Goal: Information Seeking & Learning: Learn about a topic

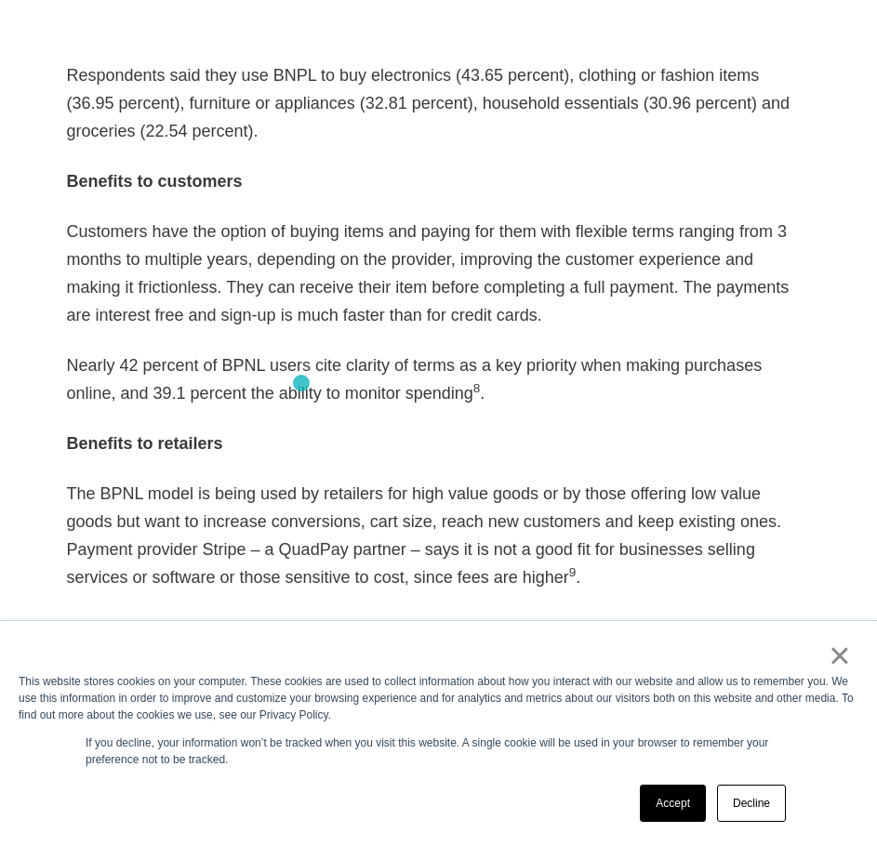
scroll to position [2417, 0]
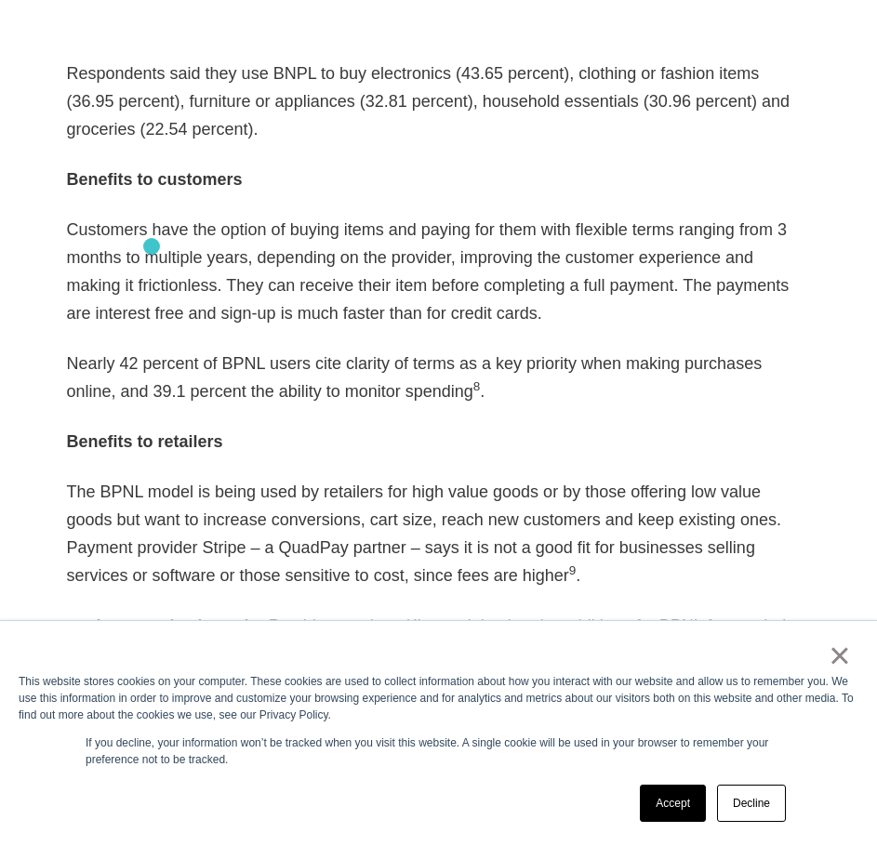
click at [152, 246] on p "Customers have the option of buying items and paying for them with flexible ter…" at bounding box center [439, 272] width 744 height 112
click at [134, 235] on p "Customers have the option of buying items and paying for them with flexible ter…" at bounding box center [439, 272] width 744 height 112
click at [747, 806] on link "Decline" at bounding box center [751, 803] width 69 height 37
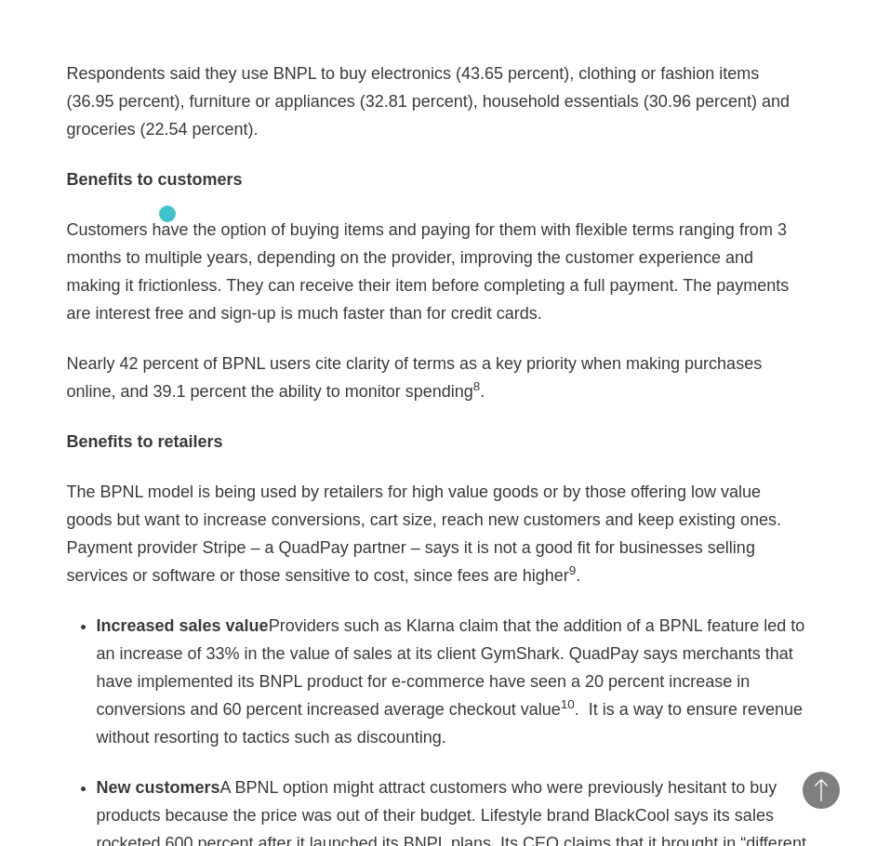
click at [167, 216] on p "Customers have the option of buying items and paying for them with flexible ter…" at bounding box center [439, 272] width 744 height 112
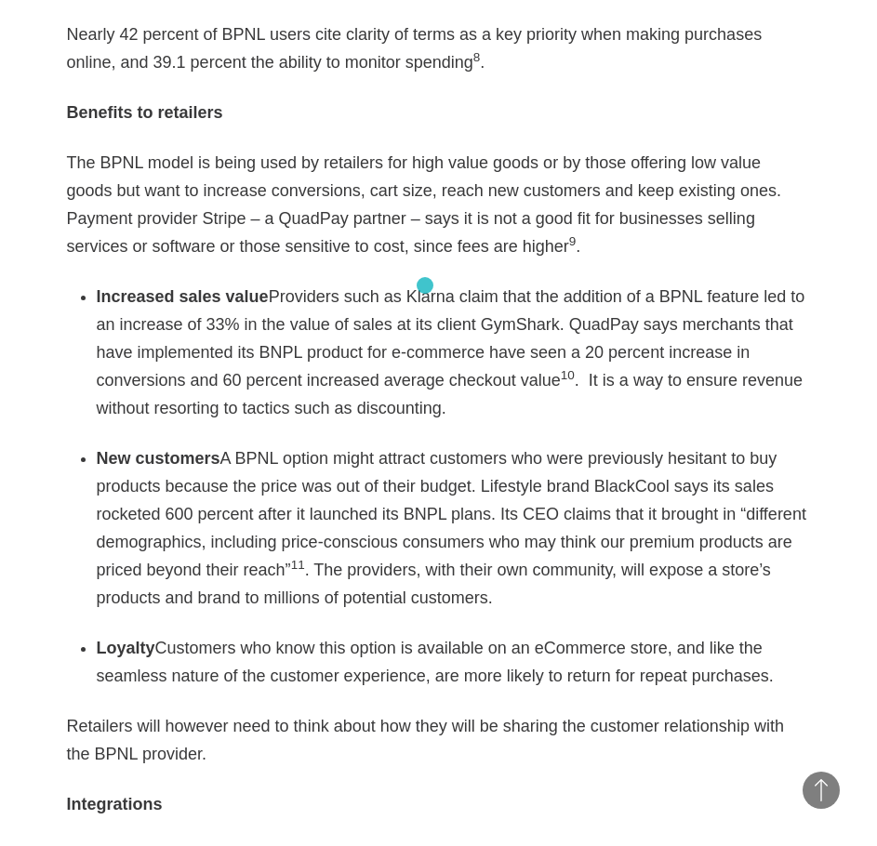
scroll to position [2789, 0]
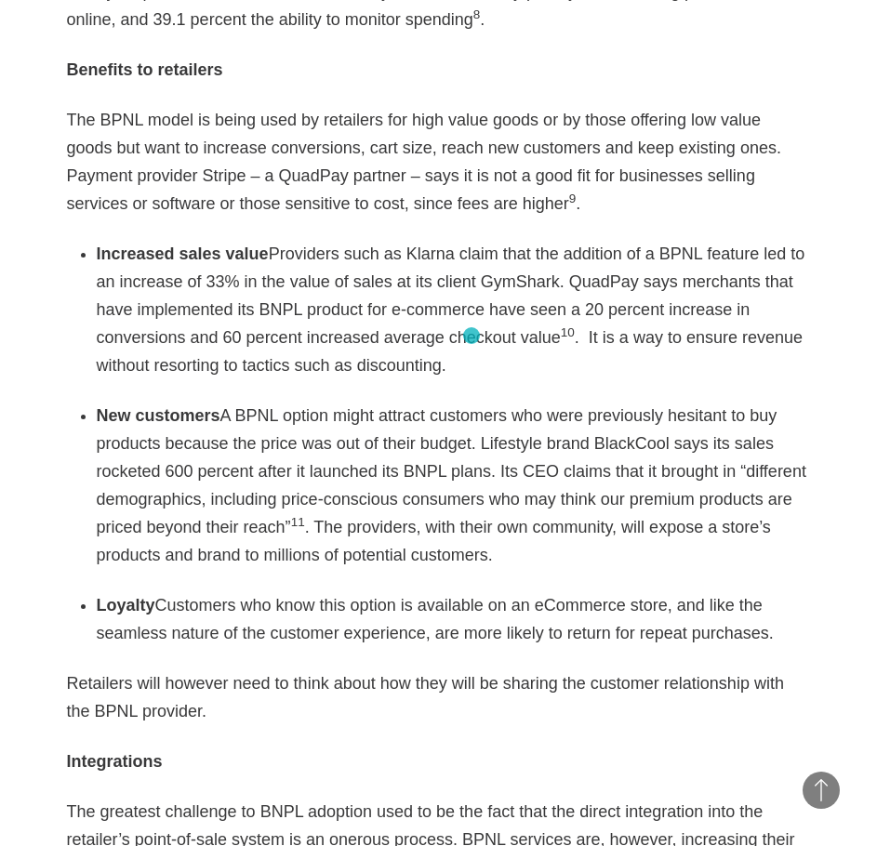
click at [471, 336] on div "As eCommerce booms with a growth rate poised to top 20% this year according to …" at bounding box center [439, 269] width 744 height 3700
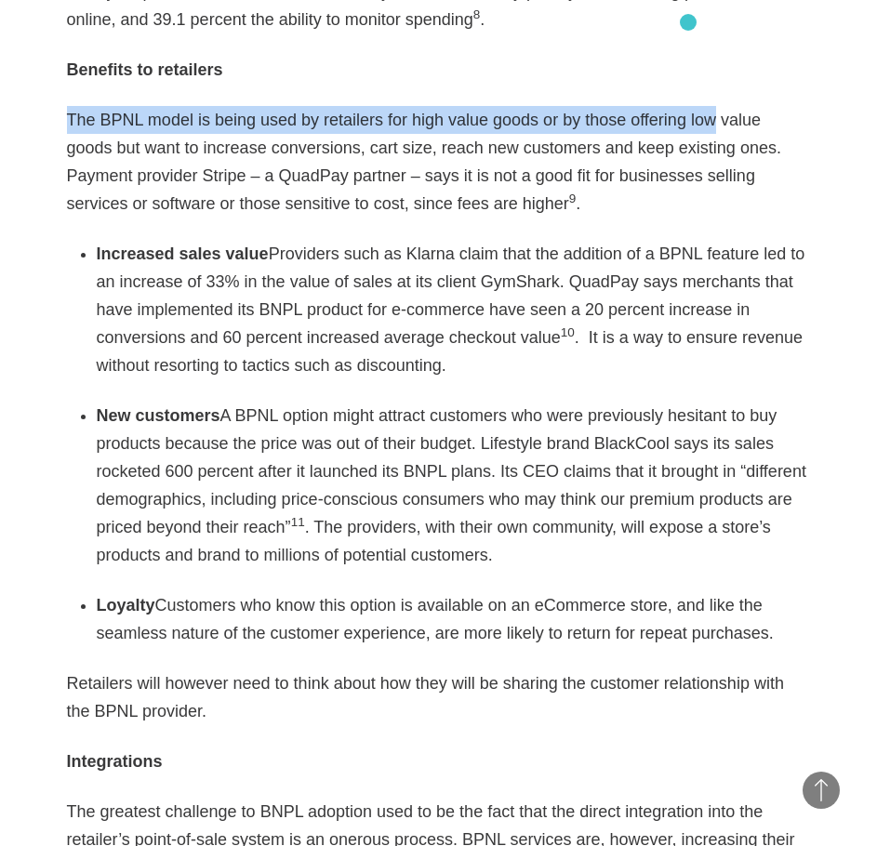
drag, startPoint x: 688, startPoint y: 22, endPoint x: 645, endPoint y: 64, distance: 59.8
click at [676, 38] on div "As eCommerce booms with a growth rate poised to top 20% this year according to …" at bounding box center [439, 269] width 744 height 3700
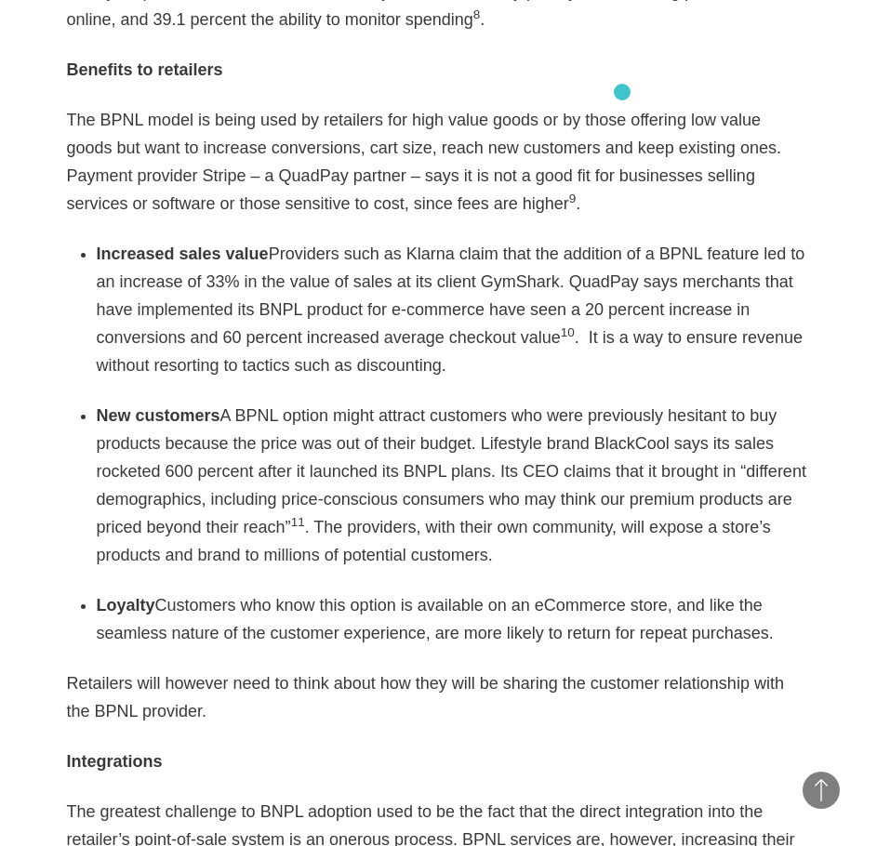
click at [622, 106] on p "The BPNL model is being used by retailers for high value goods or by those offe…" at bounding box center [439, 162] width 744 height 112
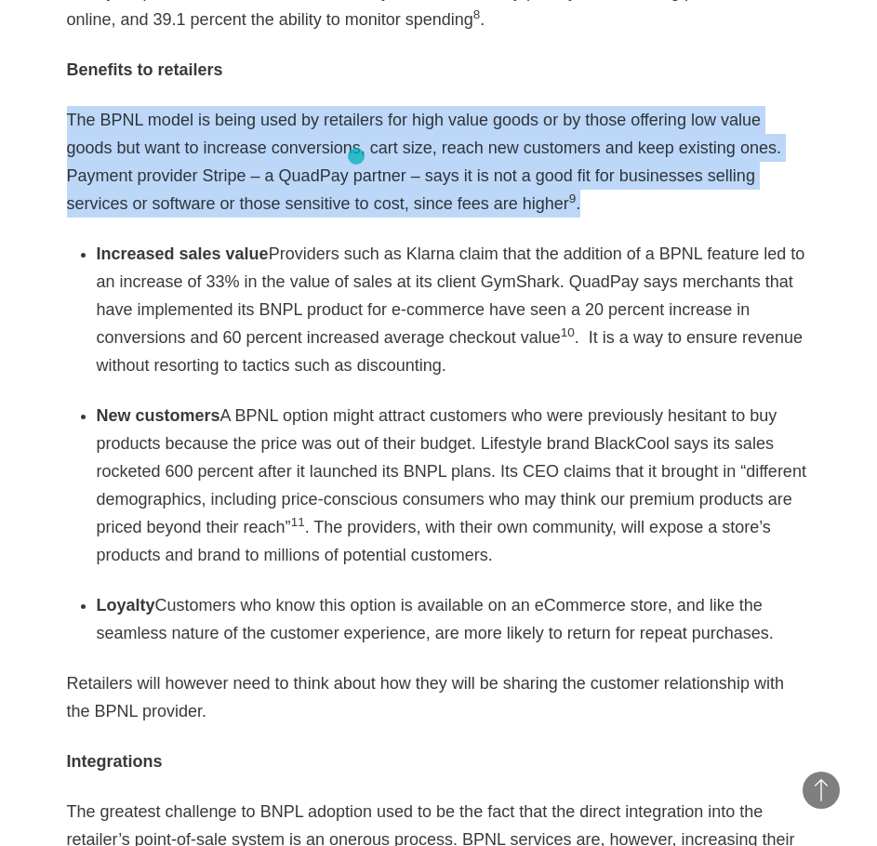
drag, startPoint x: 60, startPoint y: 69, endPoint x: 356, endPoint y: 156, distance: 309.2
click at [356, 156] on article "As eCommerce booms with a growth rate poised to top 20% this year according to …" at bounding box center [439, 307] width 800 height 3776
copy p "The BPNL model is being used by retailers for high value goods or by those offe…"
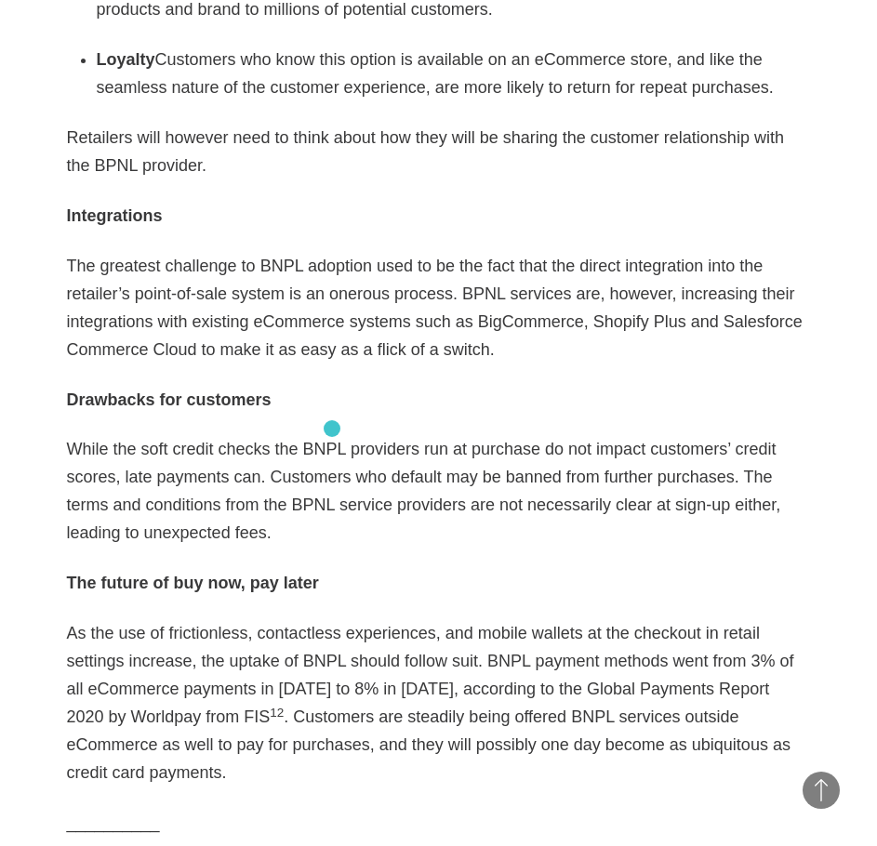
scroll to position [3347, 0]
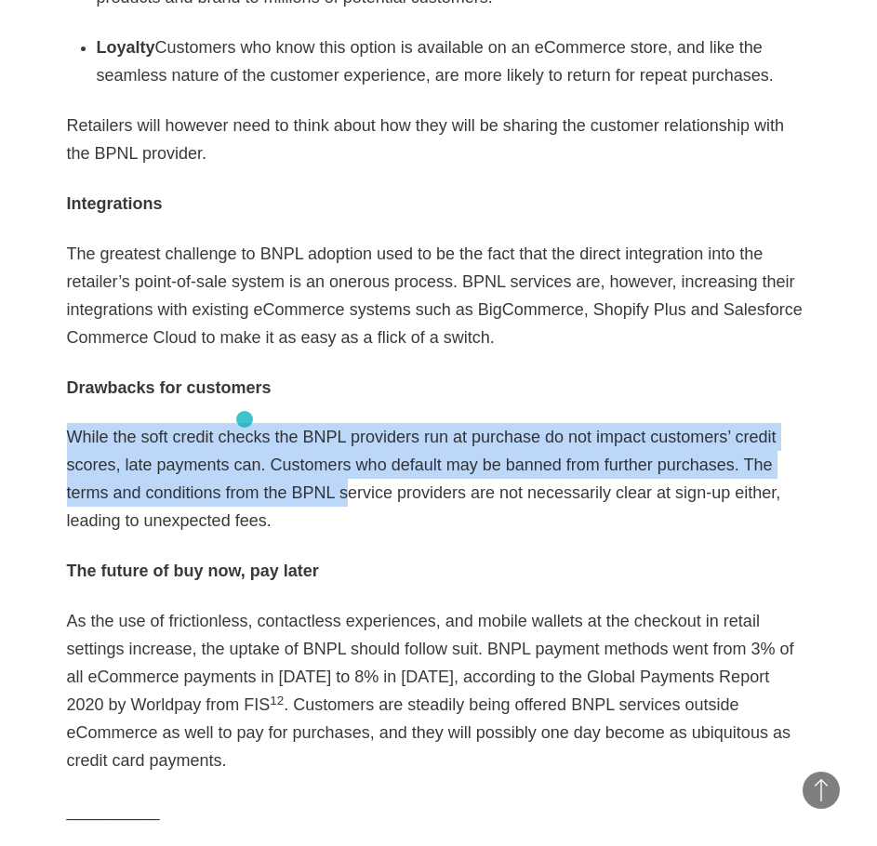
drag, startPoint x: 60, startPoint y: 379, endPoint x: 255, endPoint y: 425, distance: 199.6
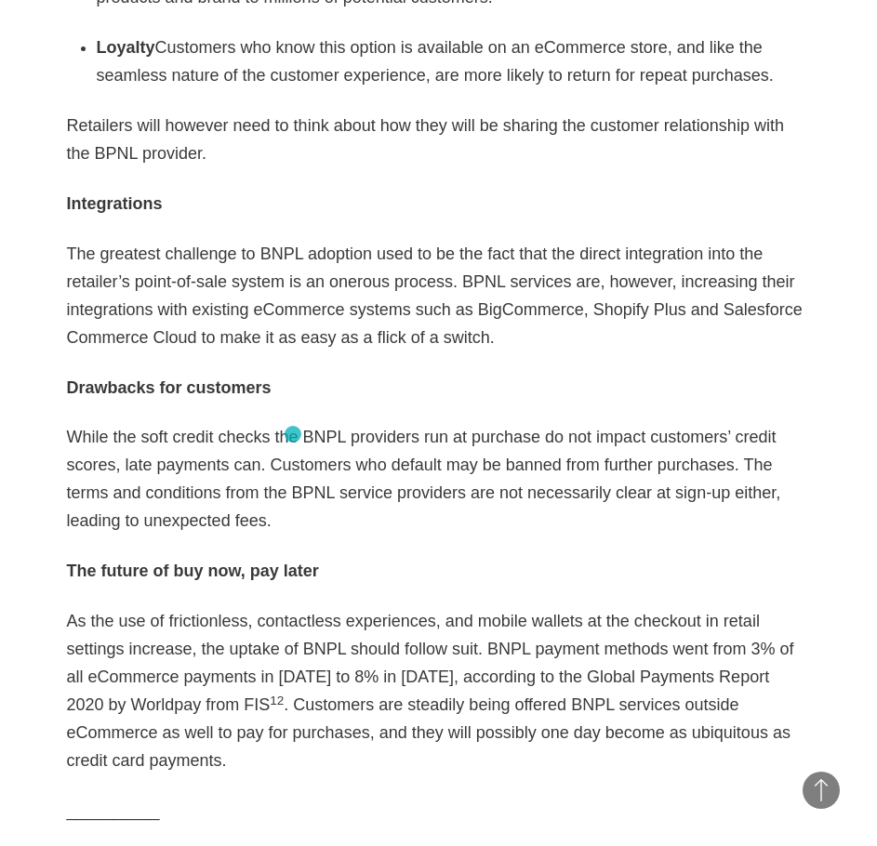
click at [293, 434] on p "While the soft credit checks the BNPL providers run at purchase do not impact c…" at bounding box center [439, 479] width 744 height 112
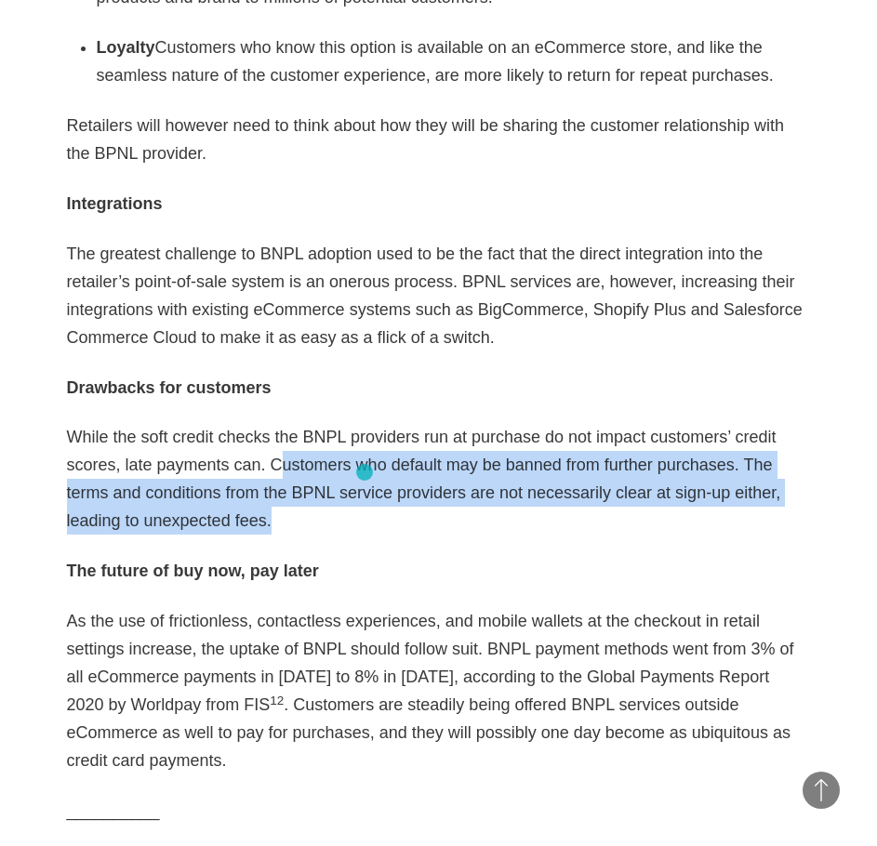
drag, startPoint x: 207, startPoint y: 413, endPoint x: 364, endPoint y: 472, distance: 168.0
click at [364, 472] on p "While the soft credit checks the BNPL providers run at purchase do not impact c…" at bounding box center [439, 479] width 744 height 112
click at [218, 423] on p "While the soft credit checks the BNPL providers run at purchase do not impact c…" at bounding box center [439, 479] width 744 height 112
drag, startPoint x: 208, startPoint y: 407, endPoint x: 245, endPoint y: 463, distance: 67.0
click at [245, 463] on p "While the soft credit checks the BNPL providers run at purchase do not impact c…" at bounding box center [439, 479] width 744 height 112
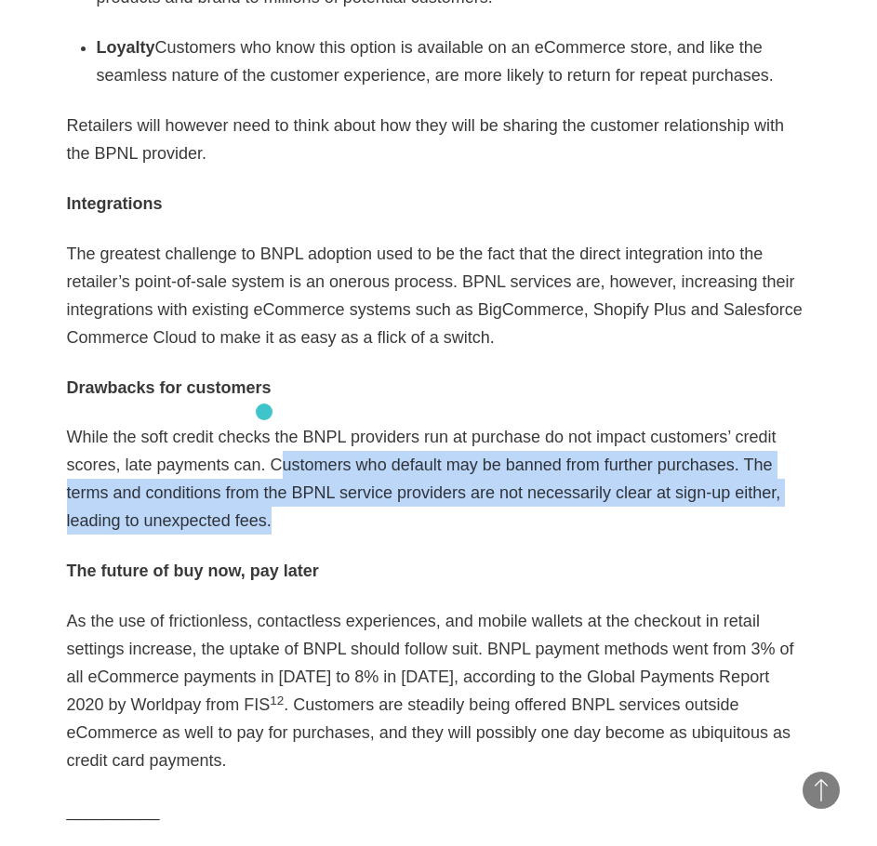
copy p "ustomers who default may be banned from further purchases. The terms and condit…"
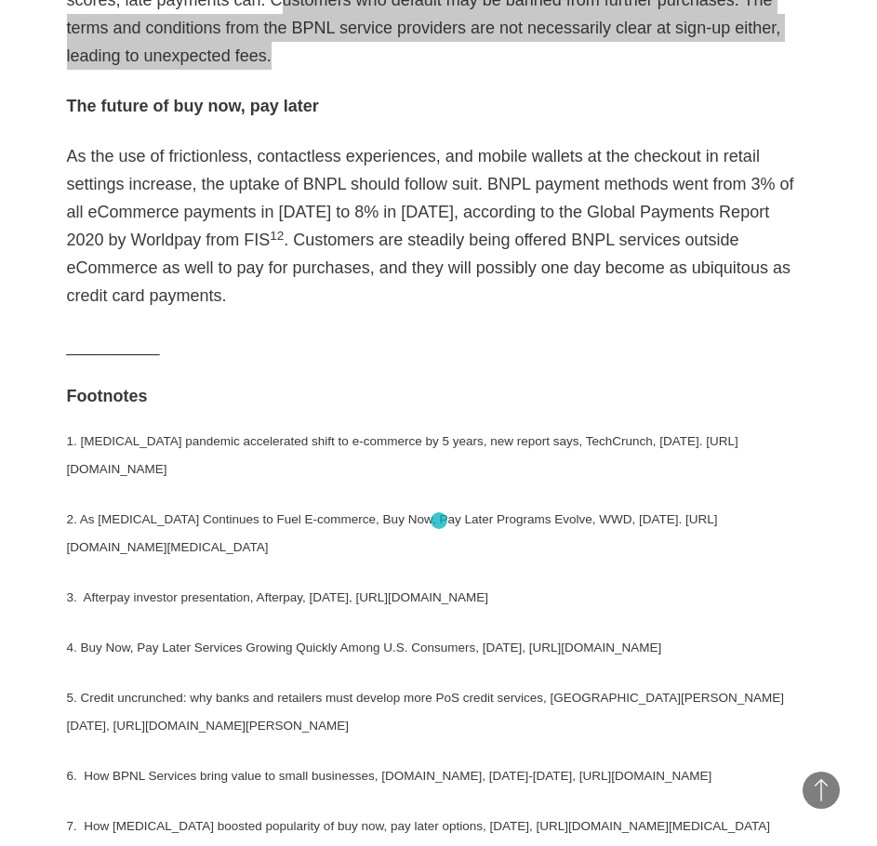
scroll to position [4091, 0]
